Goal: Information Seeking & Learning: Understand process/instructions

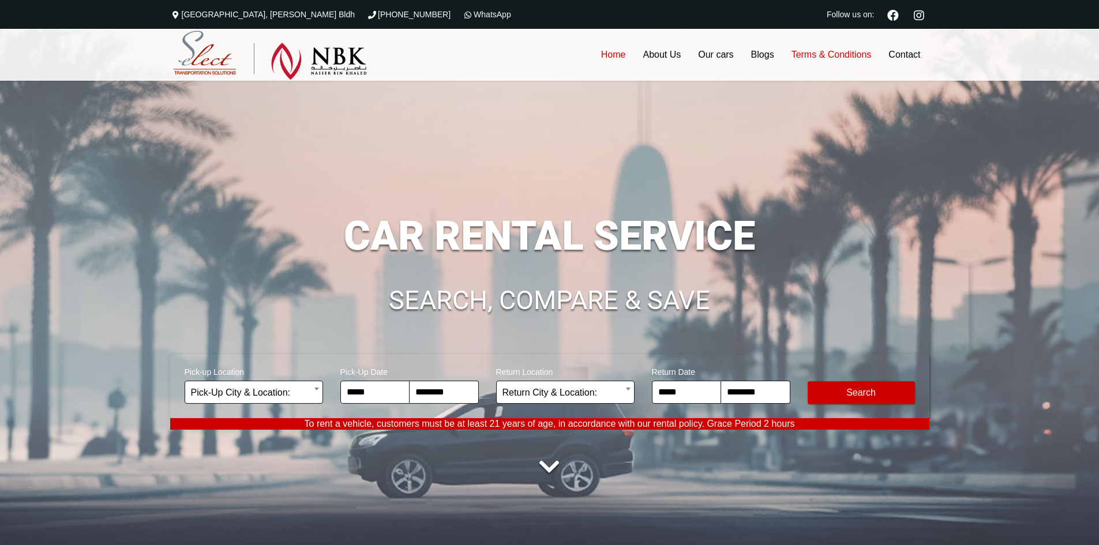
click at [833, 63] on link "Terms & Conditions" at bounding box center [832, 55] width 98 height 52
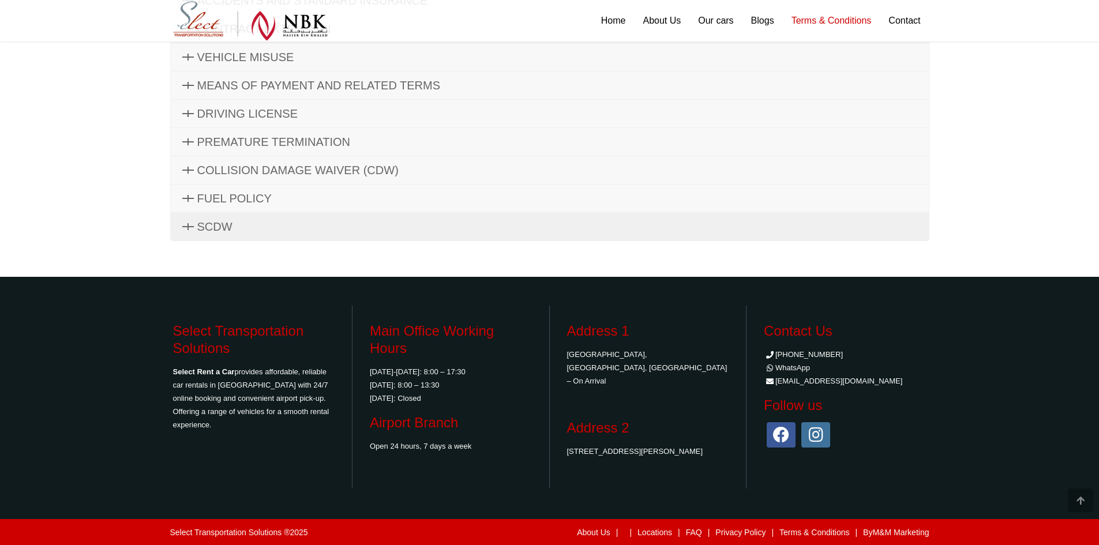
click at [271, 227] on link "SCDW" at bounding box center [550, 227] width 758 height 28
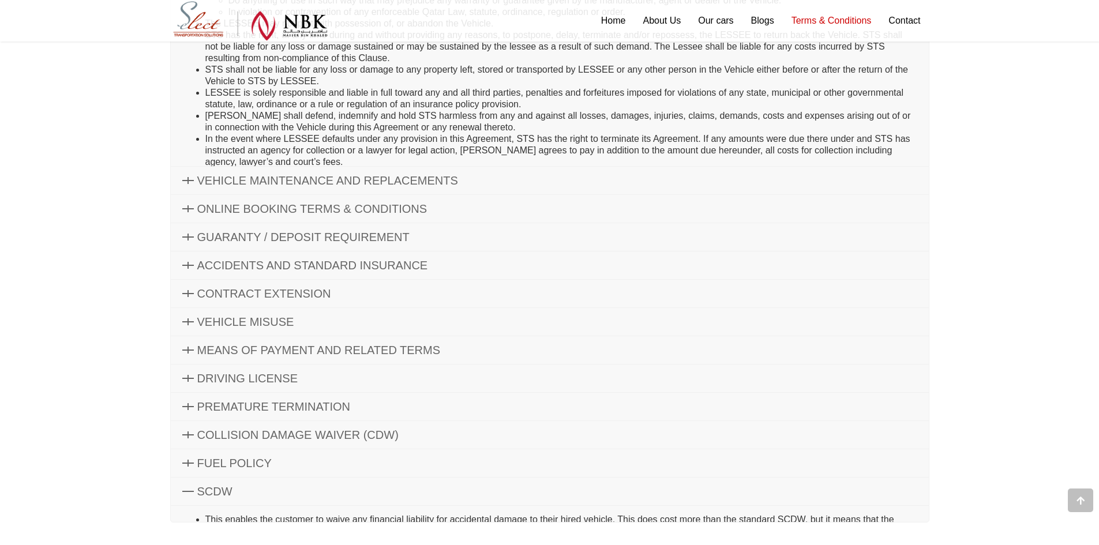
scroll to position [302, 0]
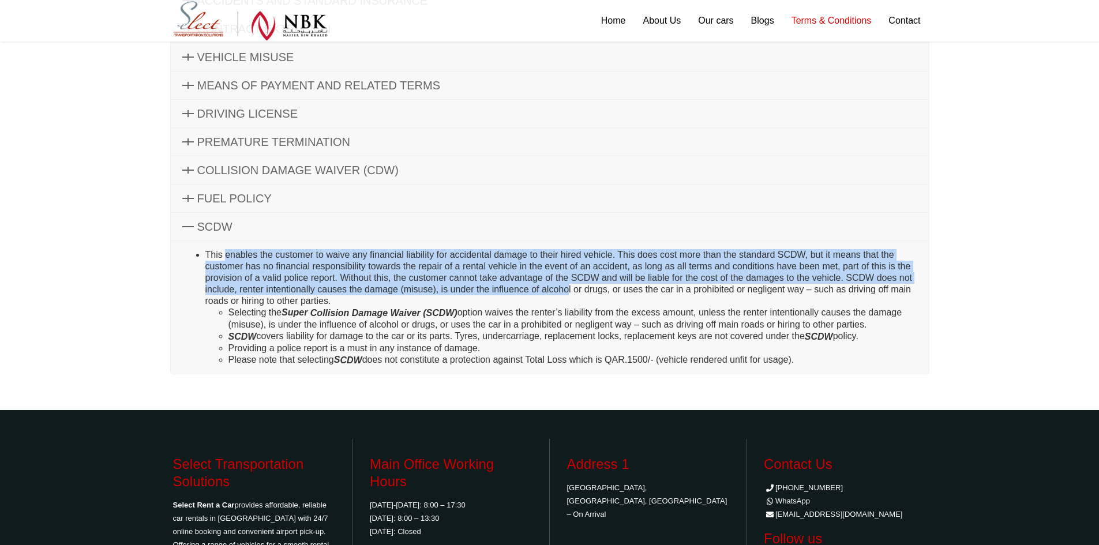
drag, startPoint x: 224, startPoint y: 255, endPoint x: 567, endPoint y: 291, distance: 345.3
click at [567, 291] on li "This enables the customer to waive any financial liability for accidental damag…" at bounding box center [561, 307] width 712 height 117
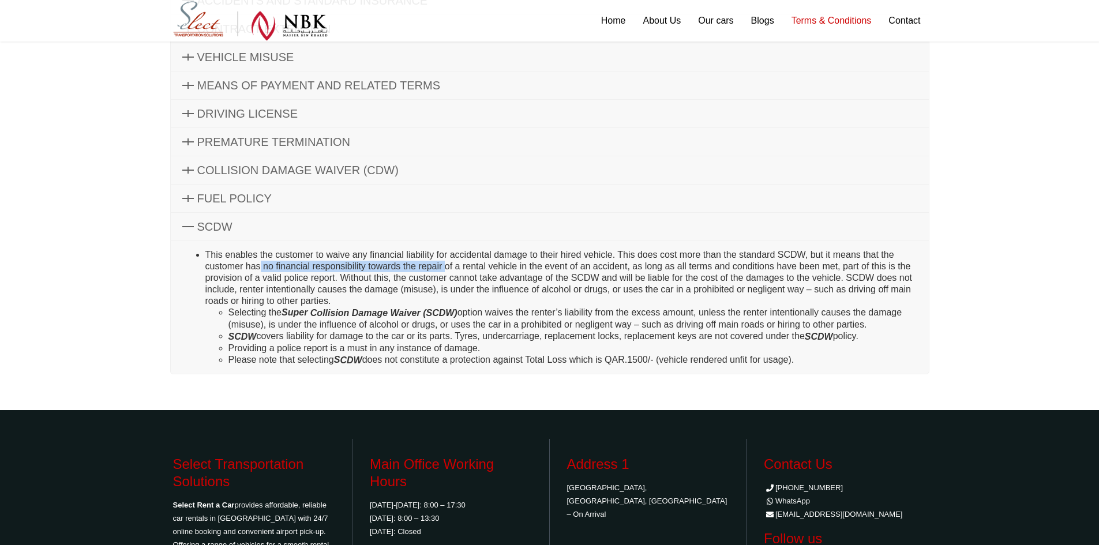
drag, startPoint x: 260, startPoint y: 262, endPoint x: 446, endPoint y: 263, distance: 185.3
click at [446, 263] on li "This enables the customer to waive any financial liability for accidental damag…" at bounding box center [561, 307] width 712 height 117
drag, startPoint x: 446, startPoint y: 263, endPoint x: 616, endPoint y: 272, distance: 169.9
click at [616, 272] on li "This enables the customer to waive any financial liability for accidental damag…" at bounding box center [561, 307] width 712 height 117
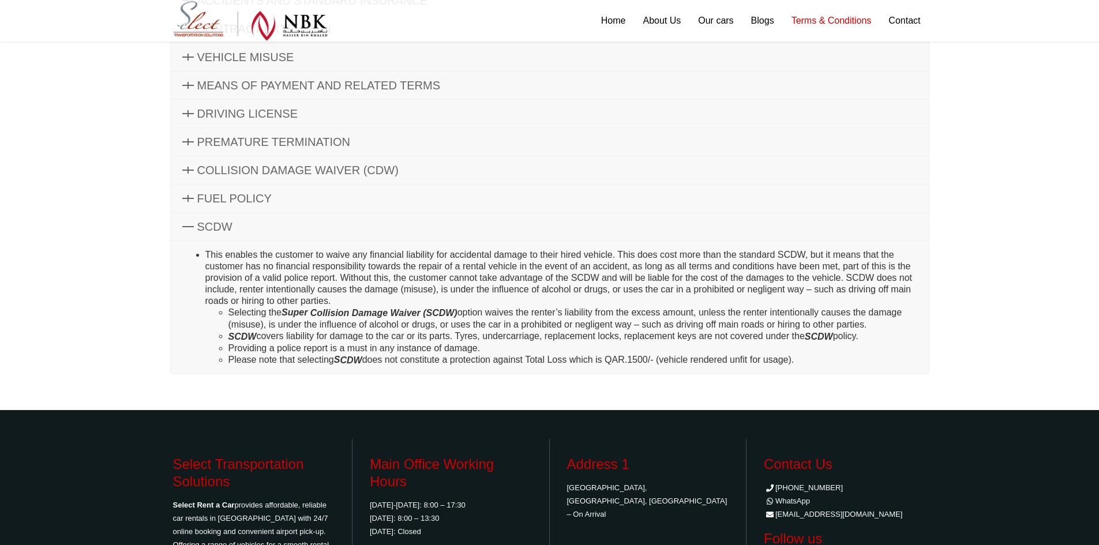
click at [593, 277] on li "This enables the customer to waive any financial liability for accidental damag…" at bounding box center [561, 307] width 712 height 117
drag, startPoint x: 585, startPoint y: 270, endPoint x: 735, endPoint y: 270, distance: 150.6
click at [735, 270] on li "This enables the customer to waive any financial liability for accidental damag…" at bounding box center [561, 307] width 712 height 117
click at [735, 268] on li "This enables the customer to waive any financial liability for accidental damag…" at bounding box center [561, 307] width 712 height 117
click at [734, 268] on li "This enables the customer to waive any financial liability for accidental damag…" at bounding box center [561, 307] width 712 height 117
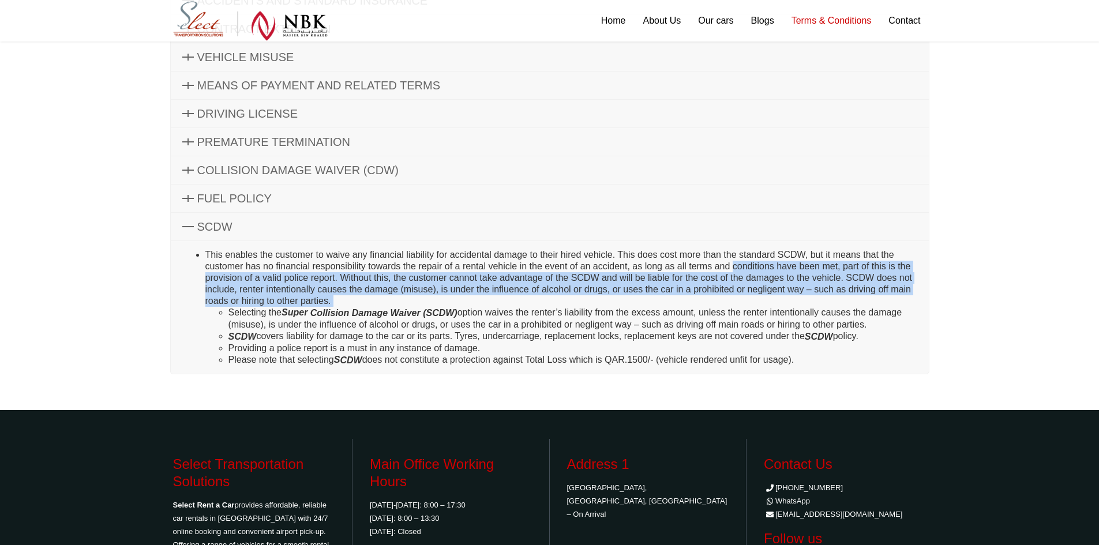
drag, startPoint x: 734, startPoint y: 267, endPoint x: 833, endPoint y: 305, distance: 106.0
click at [833, 305] on li "This enables the customer to waive any financial liability for accidental damag…" at bounding box center [561, 307] width 712 height 117
click at [832, 305] on li "This enables the customer to waive any financial liability for accidental damag…" at bounding box center [561, 307] width 712 height 117
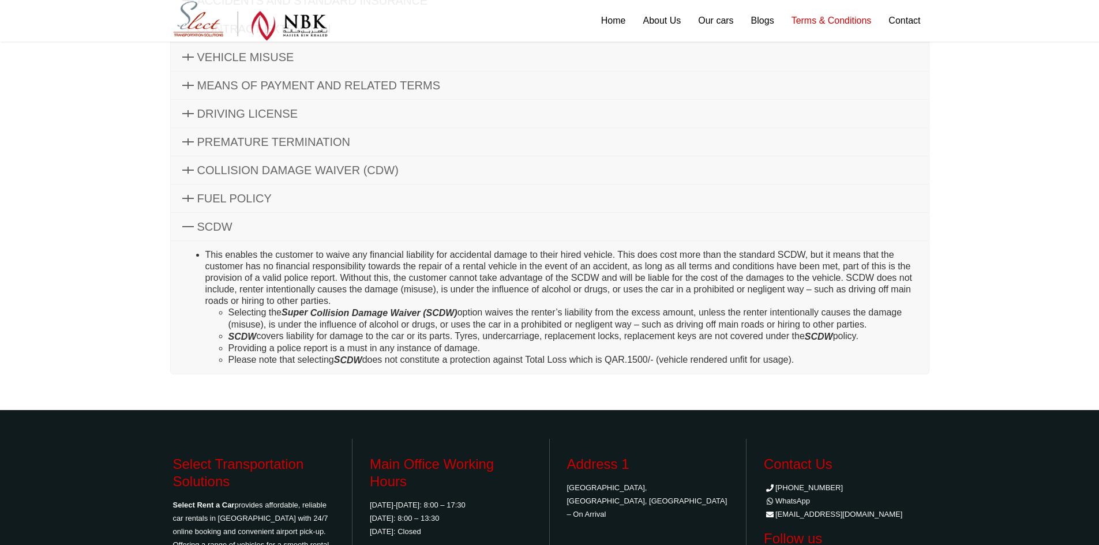
drag, startPoint x: 209, startPoint y: 311, endPoint x: 839, endPoint y: 362, distance: 631.1
click at [839, 362] on ul "Selecting the Super Collision Damage Waiver (SCDW) option waives the renter’s l…" at bounding box center [561, 336] width 712 height 59
click at [839, 362] on li "Please note that selecting S C DW does not constitute a protection against Tota…" at bounding box center [573, 360] width 689 height 12
drag, startPoint x: 839, startPoint y: 362, endPoint x: 174, endPoint y: 314, distance: 666.6
click at [174, 314] on div "This enables the customer to waive any financial liability for accidental damag…" at bounding box center [549, 308] width 759 height 134
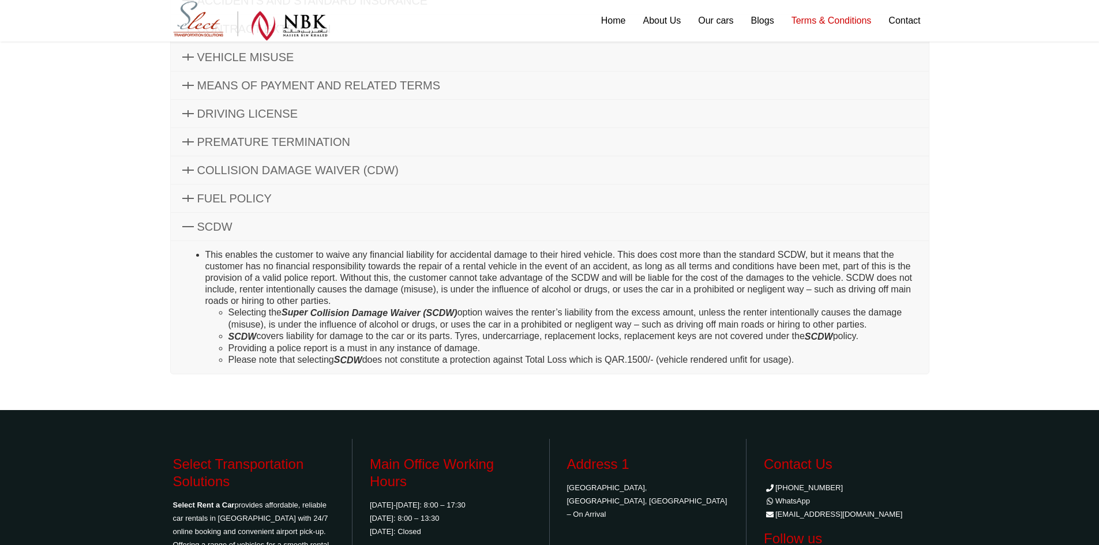
click at [174, 313] on div "This enables the customer to waive any financial liability for accidental damag…" at bounding box center [549, 308] width 759 height 134
drag, startPoint x: 184, startPoint y: 309, endPoint x: 818, endPoint y: 358, distance: 636.2
click at [818, 358] on ul "This enables the customer to waive any financial liability for accidental damag…" at bounding box center [549, 307] width 735 height 117
click at [818, 358] on li "Please note that selecting S C DW does not constitute a protection against Tota…" at bounding box center [573, 360] width 689 height 12
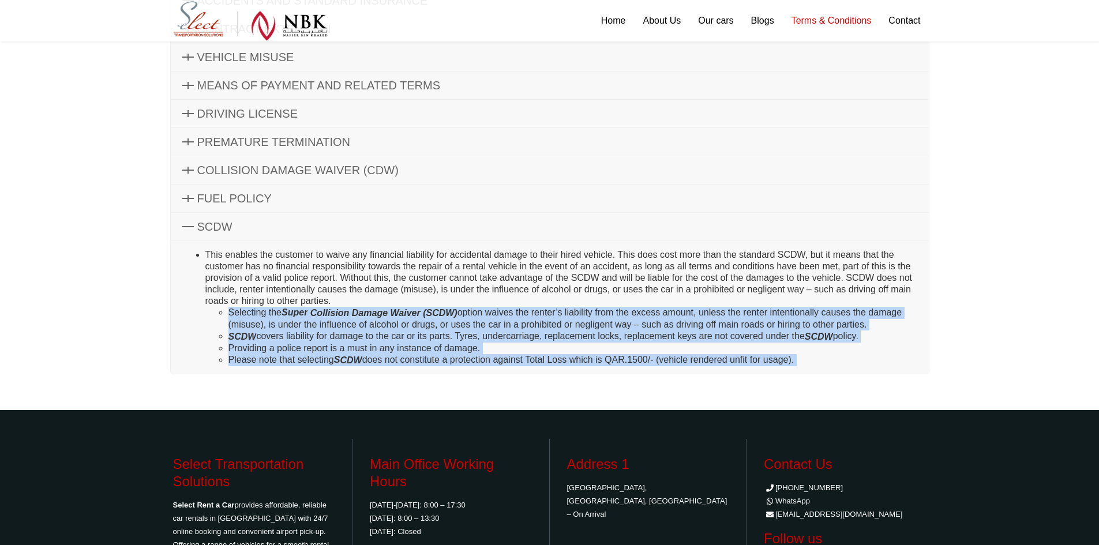
drag, startPoint x: 818, startPoint y: 358, endPoint x: 216, endPoint y: 310, distance: 604.4
click at [217, 310] on ul "Selecting the Super Collision Damage Waiver (SCDW) option waives the renter’s l…" at bounding box center [561, 336] width 712 height 59
click at [216, 310] on ul "Selecting the Super Collision Damage Waiver (SCDW) option waives the renter’s l…" at bounding box center [561, 336] width 712 height 59
drag, startPoint x: 216, startPoint y: 310, endPoint x: 847, endPoint y: 365, distance: 633.1
click at [847, 365] on ul "Selecting the Super Collision Damage Waiver (SCDW) option waives the renter’s l…" at bounding box center [561, 336] width 712 height 59
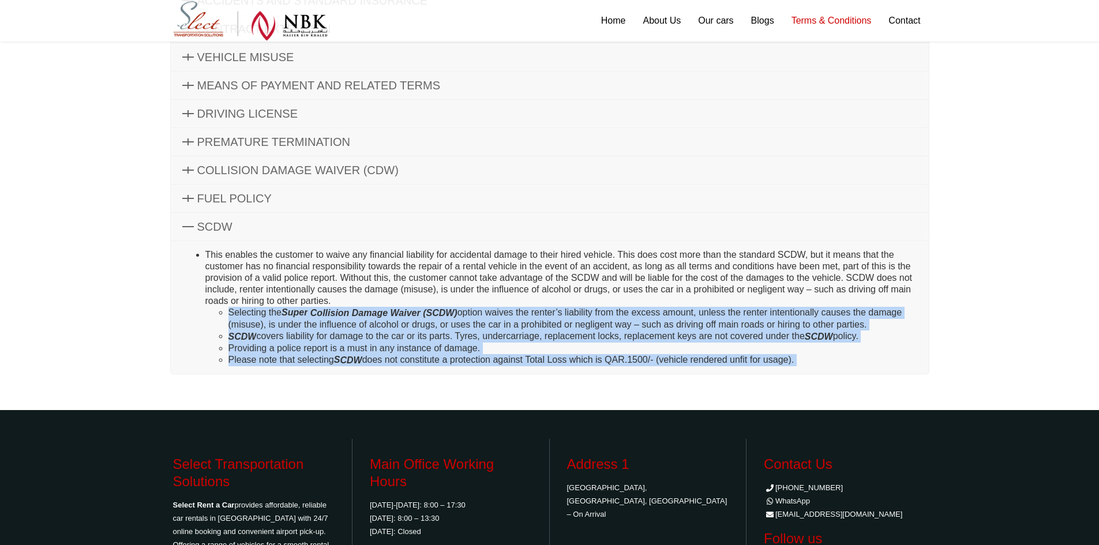
click at [847, 365] on li "Please note that selecting S C DW does not constitute a protection against Tota…" at bounding box center [573, 360] width 689 height 12
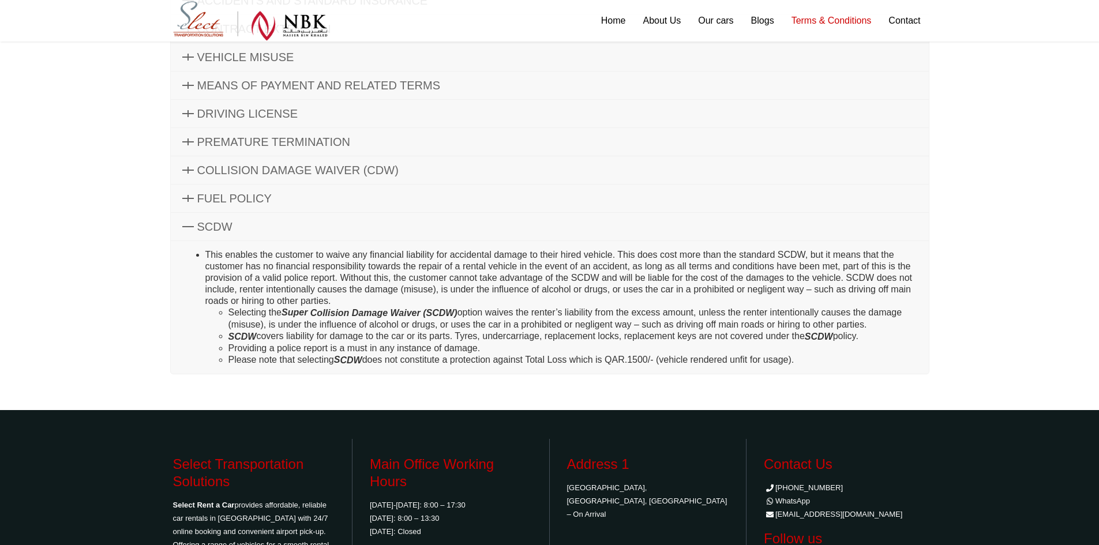
drag, startPoint x: 212, startPoint y: 308, endPoint x: 933, endPoint y: 364, distance: 723.5
click at [933, 364] on div "GENERAL TERMS OF CONTRACT The Renter / Customer / User will herein be described…" at bounding box center [550, 129] width 777 height 516
click at [291, 334] on li "SCDW covers liability for damage to the car or its parts. Tyres, undercarriage,…" at bounding box center [573, 337] width 689 height 12
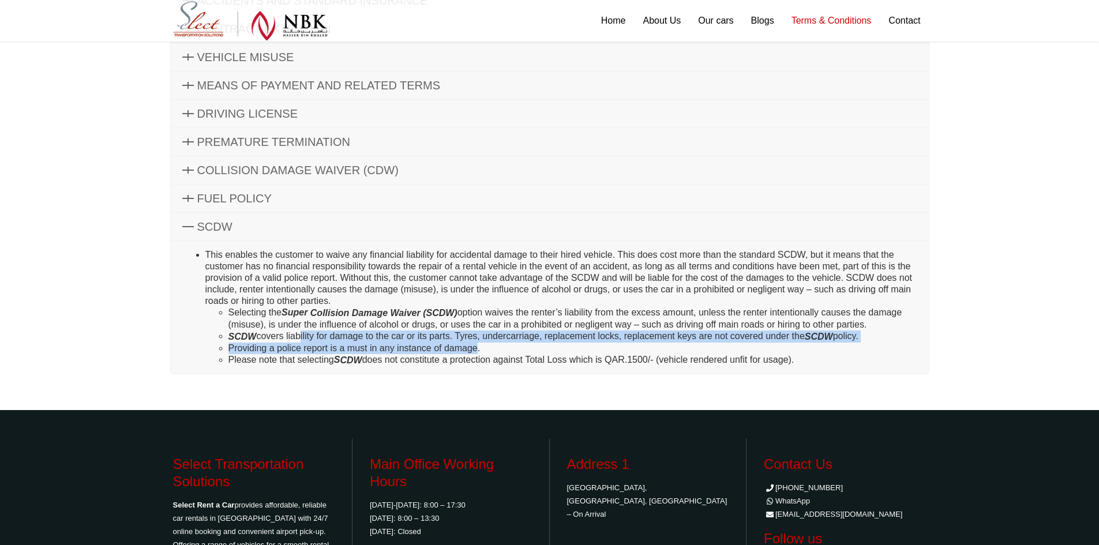
drag, startPoint x: 296, startPoint y: 335, endPoint x: 477, endPoint y: 343, distance: 180.8
click at [477, 343] on ul "Selecting the Super Collision Damage Waiver (SCDW) option waives the renter’s l…" at bounding box center [561, 336] width 712 height 59
click at [477, 345] on li "Providing a police report is a must in any instance of damage." at bounding box center [573, 349] width 689 height 12
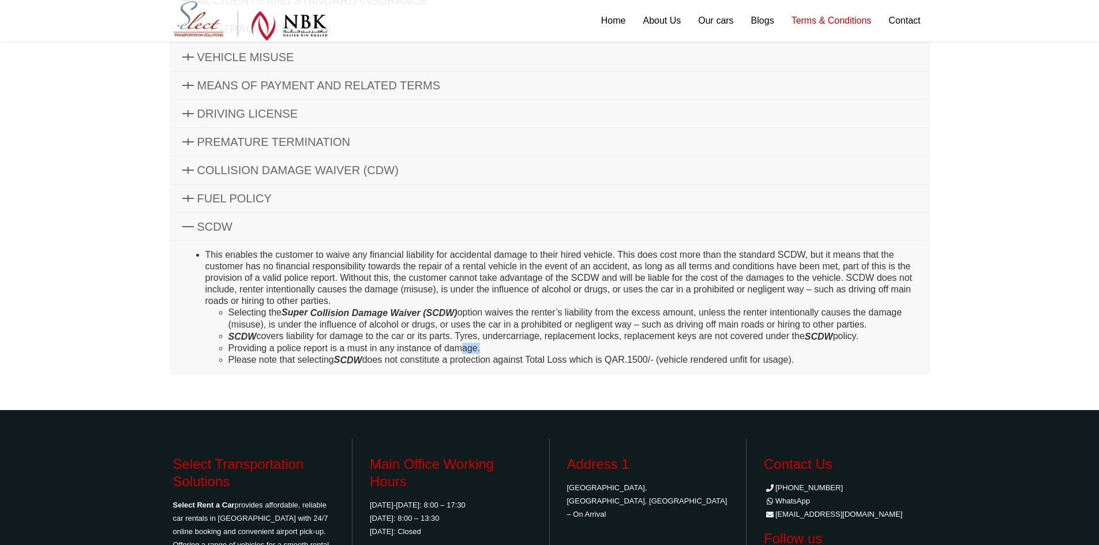
drag, startPoint x: 489, startPoint y: 348, endPoint x: 465, endPoint y: 344, distance: 24.6
click at [465, 344] on li "Providing a police report is a must in any instance of damage." at bounding box center [573, 349] width 689 height 12
click at [503, 344] on li "Providing a police report is a must in any instance of damage." at bounding box center [573, 349] width 689 height 12
click at [515, 346] on li "Providing a police report is a must in any instance of damage." at bounding box center [573, 349] width 689 height 12
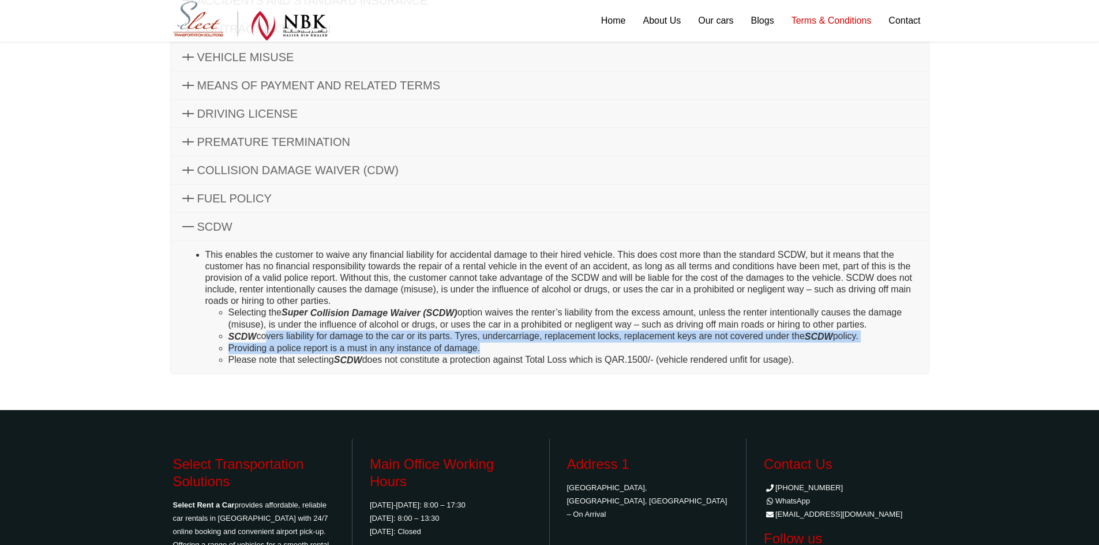
drag, startPoint x: 510, startPoint y: 347, endPoint x: 263, endPoint y: 339, distance: 246.6
click at [263, 339] on ul "Selecting the Super Collision Damage Waiver (SCDW) option waives the renter’s l…" at bounding box center [561, 336] width 712 height 59
click at [529, 349] on li "Providing a police report is a must in any instance of damage." at bounding box center [573, 349] width 689 height 12
drag, startPoint x: 529, startPoint y: 349, endPoint x: 143, endPoint y: 340, distance: 386.2
click at [143, 340] on div "Terms & Conditions GENERAL TERMS OF CONTRACT The Renter / Customer / User will …" at bounding box center [549, 68] width 1099 height 683
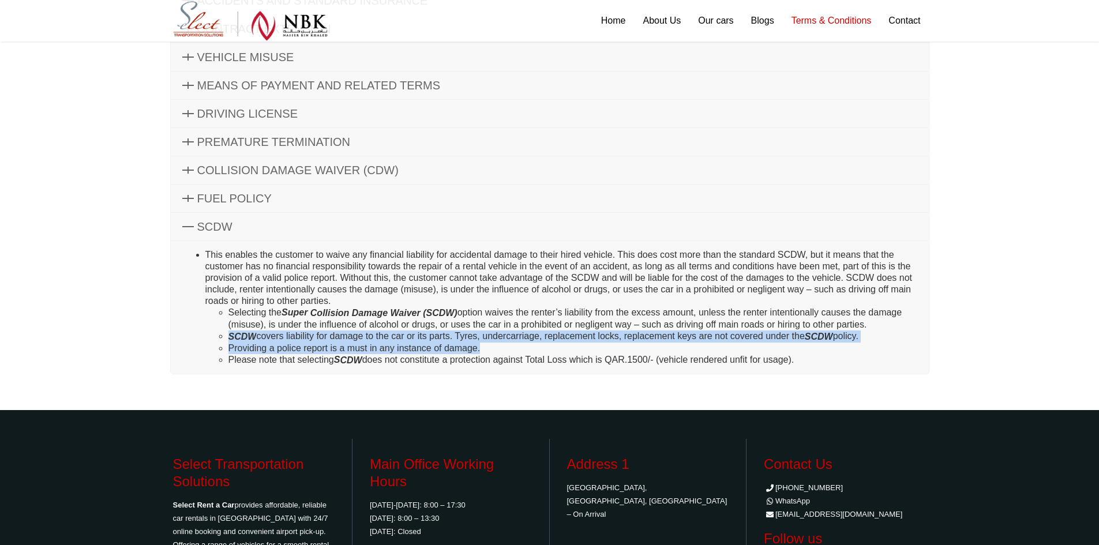
click at [313, 343] on li "Providing a police report is a must in any instance of damage." at bounding box center [573, 349] width 689 height 12
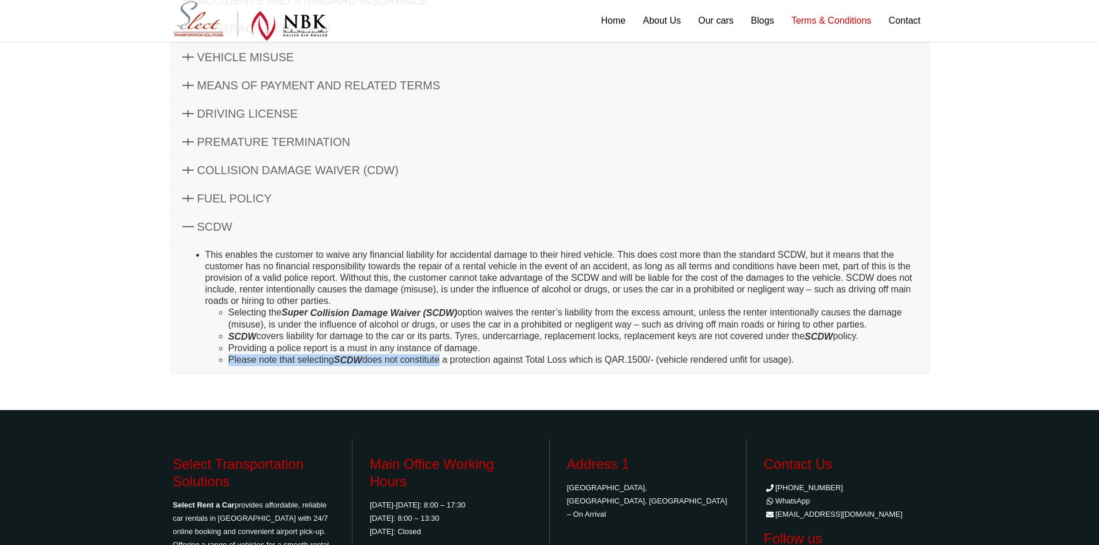
drag, startPoint x: 214, startPoint y: 358, endPoint x: 443, endPoint y: 367, distance: 229.3
click at [443, 367] on div "This enables the customer to waive any financial liability for accidental damag…" at bounding box center [549, 308] width 759 height 134
click at [443, 365] on li "Please note that selecting S C DW does not constitute a protection against Tota…" at bounding box center [573, 360] width 689 height 12
drag, startPoint x: 443, startPoint y: 365, endPoint x: 814, endPoint y: 366, distance: 371.1
click at [693, 366] on li "Please note that selecting S C DW does not constitute a protection against Tota…" at bounding box center [573, 360] width 689 height 12
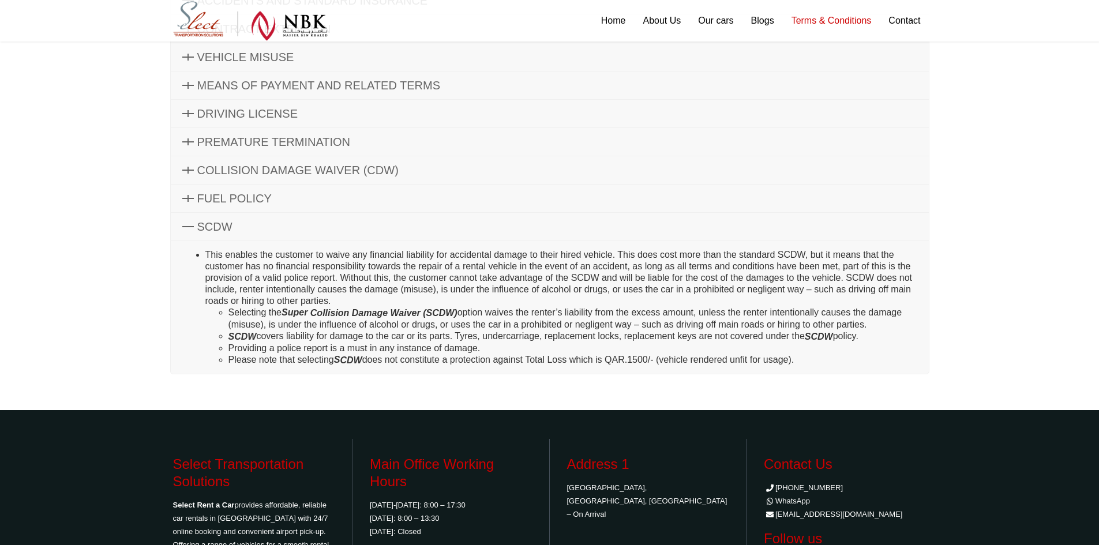
click at [817, 366] on li "Please note that selecting S C DW does not constitute a protection against Tota…" at bounding box center [573, 360] width 689 height 12
drag, startPoint x: 817, startPoint y: 365, endPoint x: 215, endPoint y: 317, distance: 603.8
click at [215, 317] on ul "Selecting the Super Collision Damage Waiver (SCDW) option waives the renter’s l…" at bounding box center [561, 336] width 712 height 59
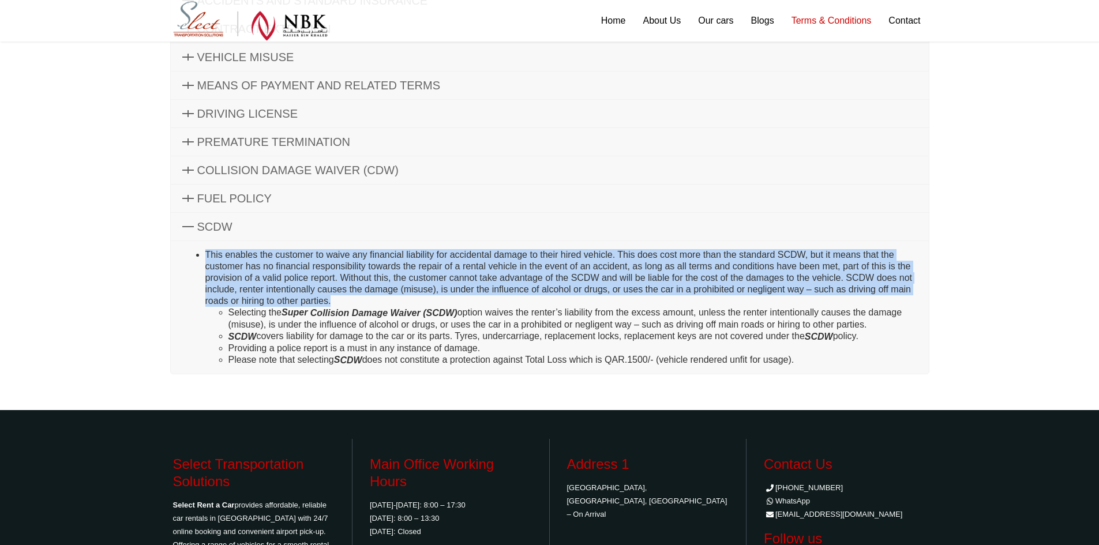
drag, startPoint x: 207, startPoint y: 255, endPoint x: 467, endPoint y: 298, distance: 263.4
click at [467, 298] on li "This enables the customer to waive any financial liability for accidental damag…" at bounding box center [561, 307] width 712 height 117
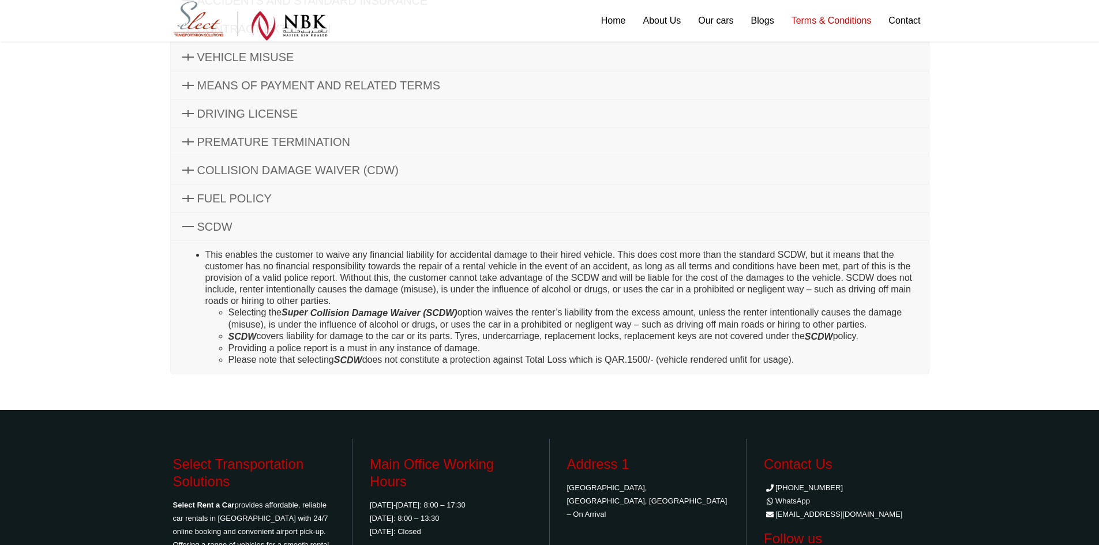
click at [351, 308] on icon "Collision Damage Waiver (SCDW)" at bounding box center [383, 313] width 147 height 10
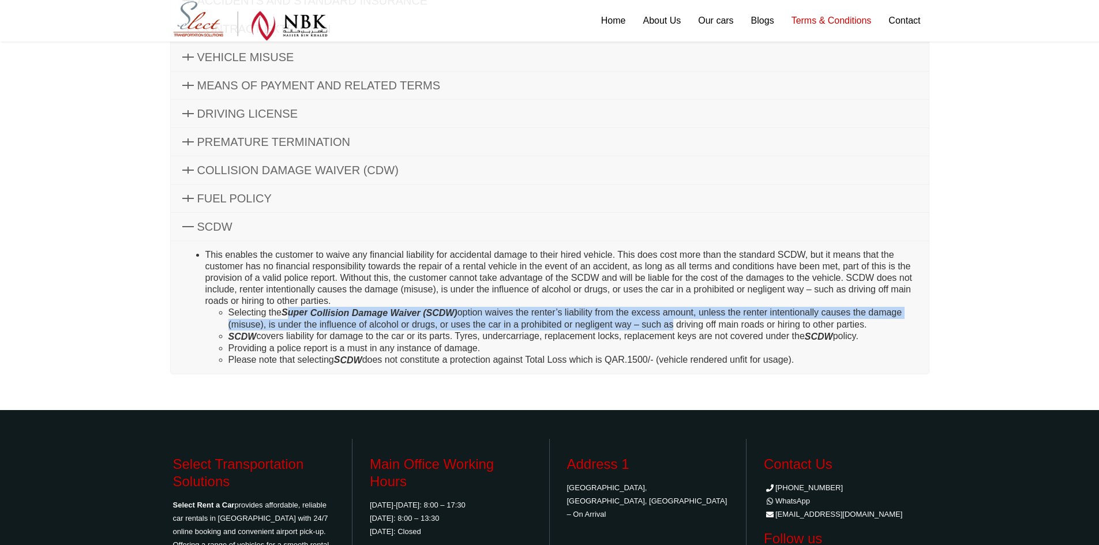
drag, startPoint x: 287, startPoint y: 313, endPoint x: 668, endPoint y: 327, distance: 381.2
click at [668, 327] on li "Selecting the Super Collision Damage Waiver (SCDW) option waives the renter’s l…" at bounding box center [573, 319] width 689 height 24
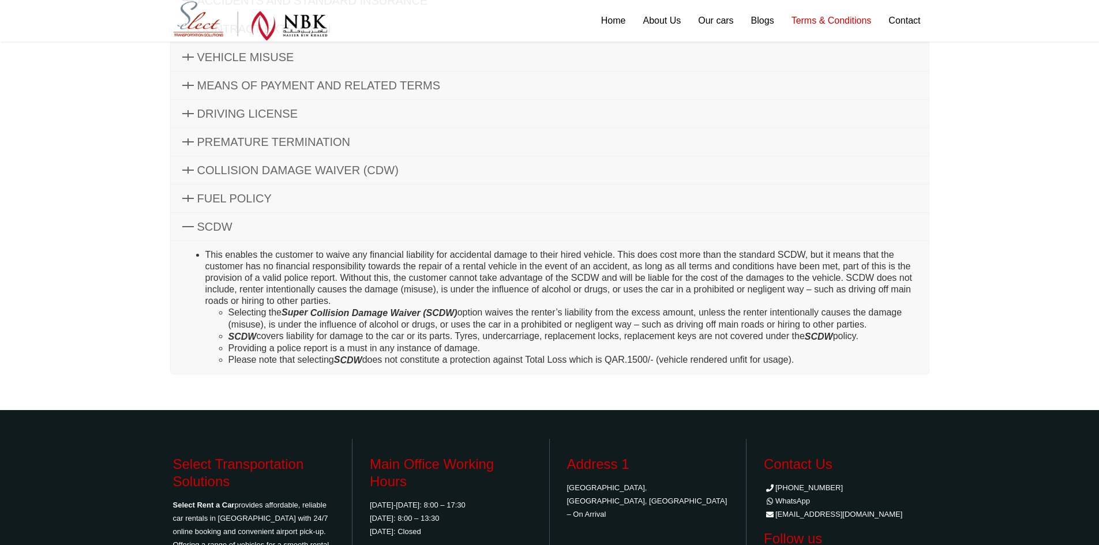
click at [680, 323] on li "Selecting the Super Collision Damage Waiver (SCDW) option waives the renter’s l…" at bounding box center [573, 319] width 689 height 24
drag, startPoint x: 881, startPoint y: 328, endPoint x: 214, endPoint y: 317, distance: 666.7
click at [214, 317] on ul "Selecting the Super Collision Damage Waiver (SCDW) option waives the renter’s l…" at bounding box center [561, 336] width 712 height 59
click at [544, 350] on li "Providing a police report is a must in any instance of damage." at bounding box center [573, 349] width 689 height 12
drag, startPoint x: 217, startPoint y: 315, endPoint x: 859, endPoint y: 366, distance: 643.8
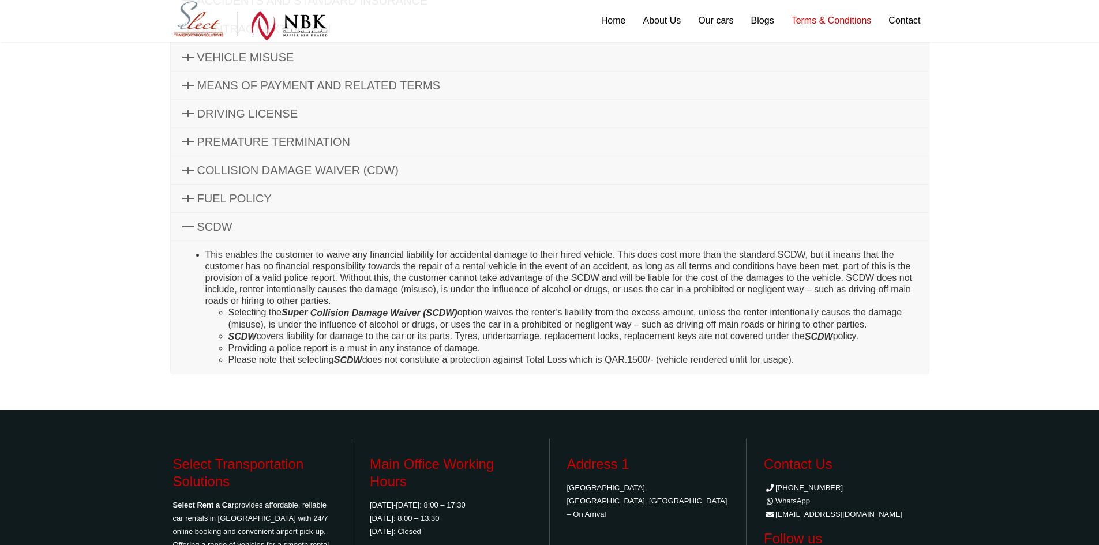
click at [859, 366] on ul "Selecting the Super Collision Damage Waiver (SCDW) option waives the renter’s l…" at bounding box center [561, 336] width 712 height 59
copy ul "Selecting the Super Collision Damage Waiver (SCDW) option waives the renter’s l…"
